Goal: Information Seeking & Learning: Understand process/instructions

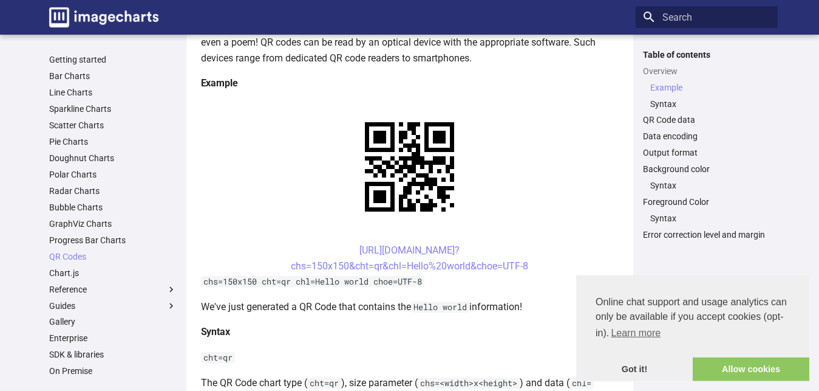
scroll to position [186, 0]
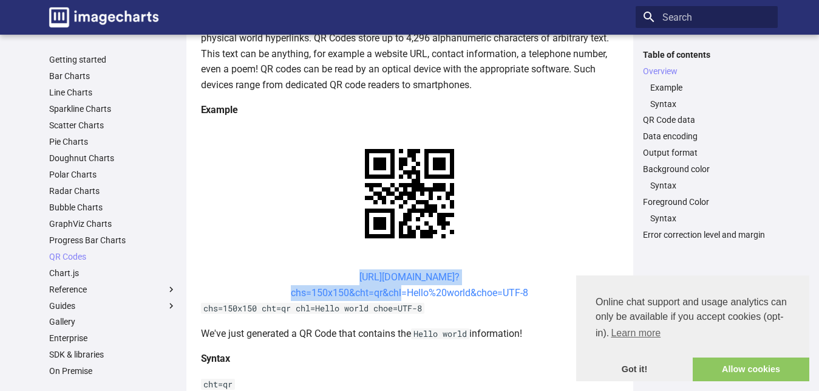
drag, startPoint x: 338, startPoint y: 275, endPoint x: 400, endPoint y: 295, distance: 64.3
click at [400, 295] on center "[URL][DOMAIN_NAME]? chs=150x150&cht=qr&chl=Hello%20world&choe=UTF-8" at bounding box center [410, 284] width 418 height 31
click at [398, 292] on link "[URL][DOMAIN_NAME]? chs=150x150&cht=qr&chl=Hello%20world&choe=UTF-8" at bounding box center [409, 284] width 237 height 27
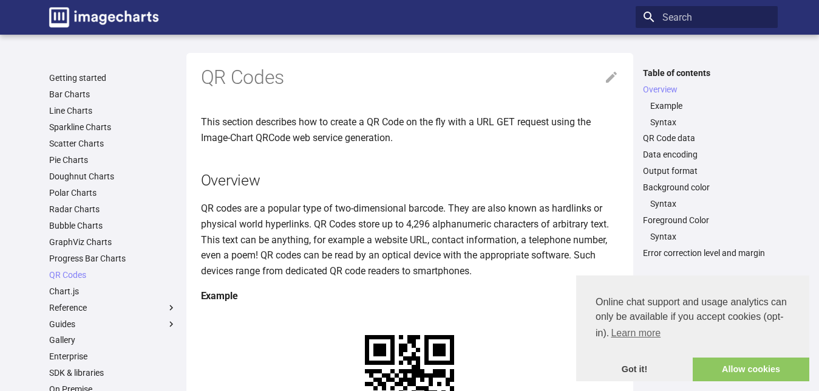
scroll to position [186, 0]
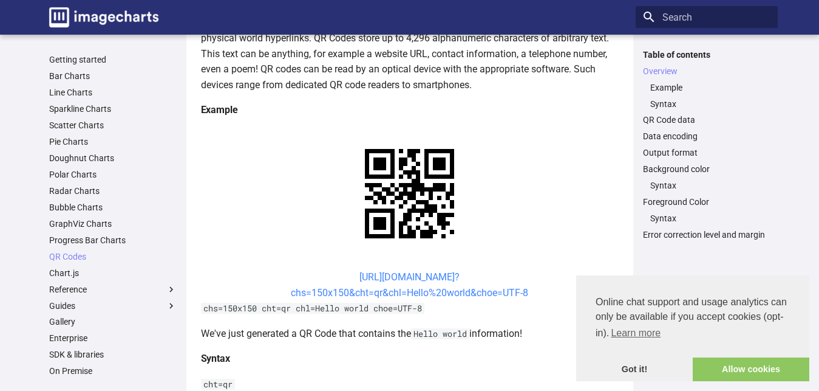
click at [375, 273] on link "[URL][DOMAIN_NAME]? chs=150x150&cht=qr&chl=Hello%20world&choe=UTF-8" at bounding box center [409, 284] width 237 height 27
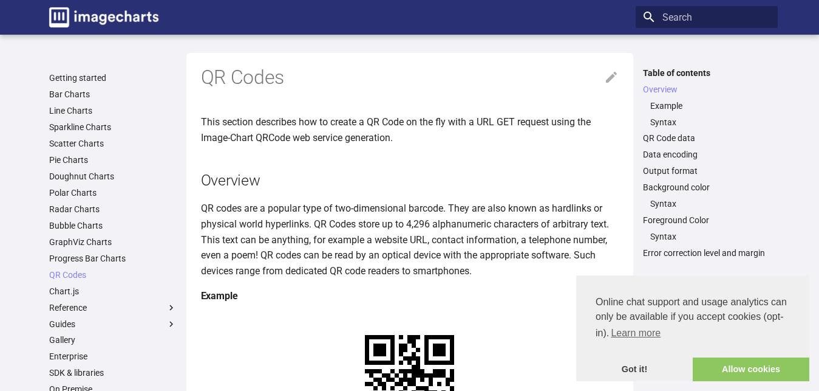
scroll to position [186, 0]
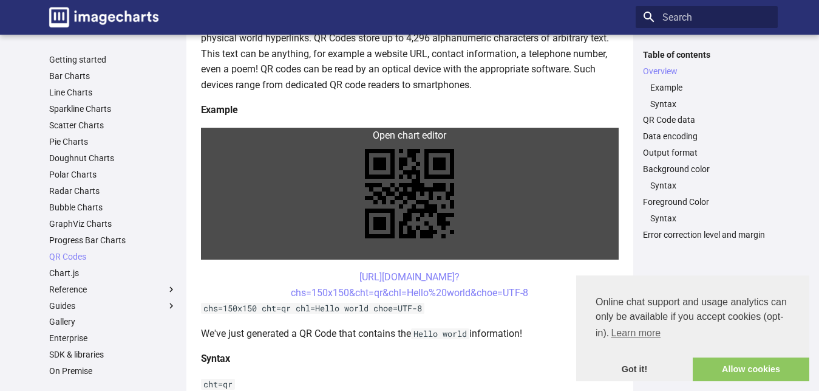
click at [403, 179] on link at bounding box center [410, 194] width 418 height 132
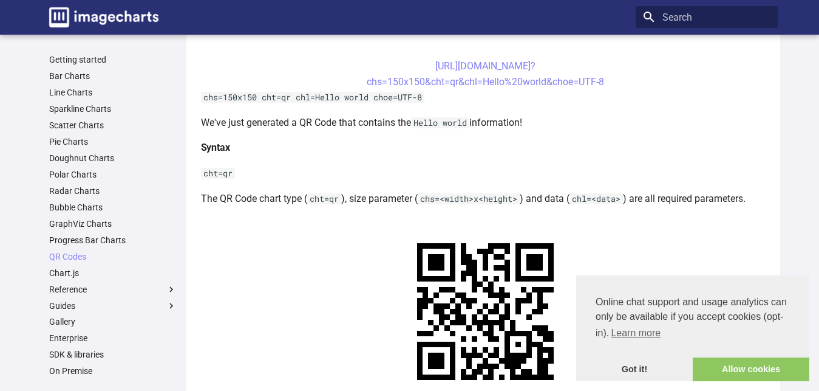
scroll to position [372, 0]
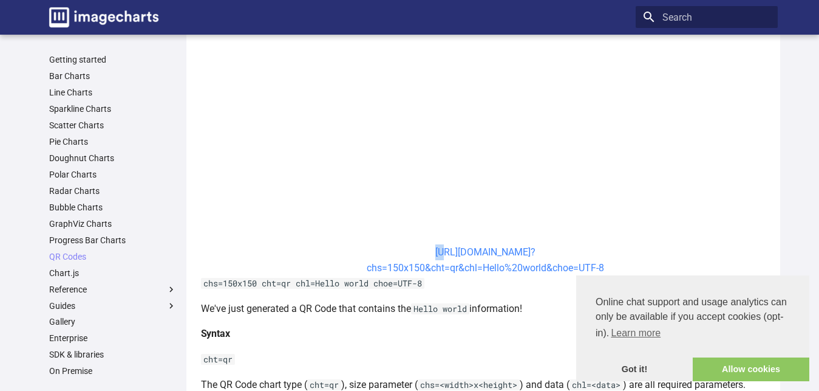
drag, startPoint x: 410, startPoint y: 251, endPoint x: 422, endPoint y: 251, distance: 12.1
click at [422, 251] on center "[URL][DOMAIN_NAME]? chs=150x150&cht=qr&chl=Hello%20world&choe=UTF-8" at bounding box center [486, 259] width 570 height 31
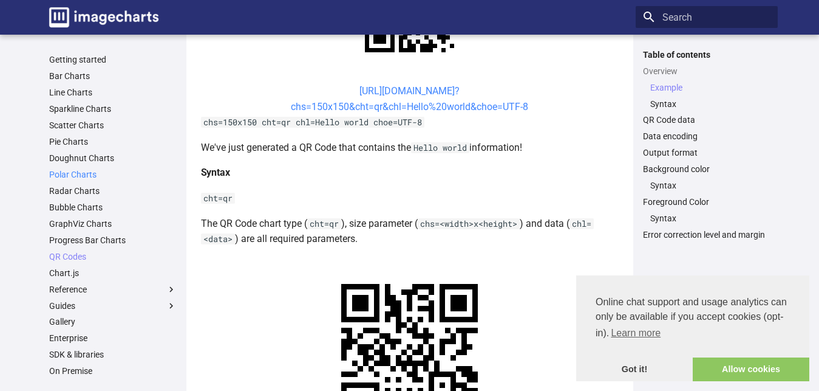
scroll to position [124, 0]
